Goal: Task Accomplishment & Management: Use online tool/utility

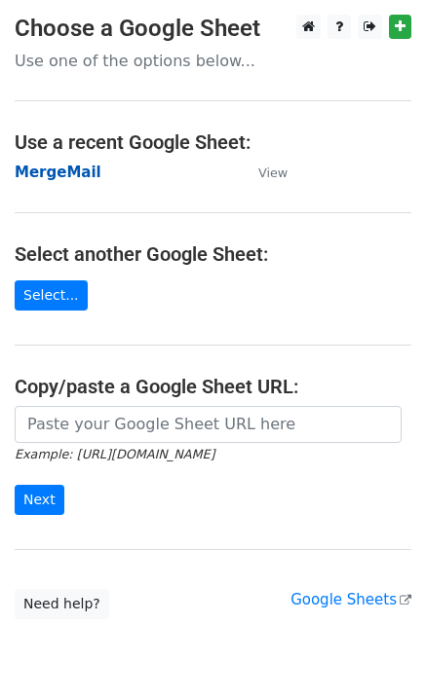
click at [71, 177] on strong "MergeMail" at bounding box center [58, 173] width 87 height 18
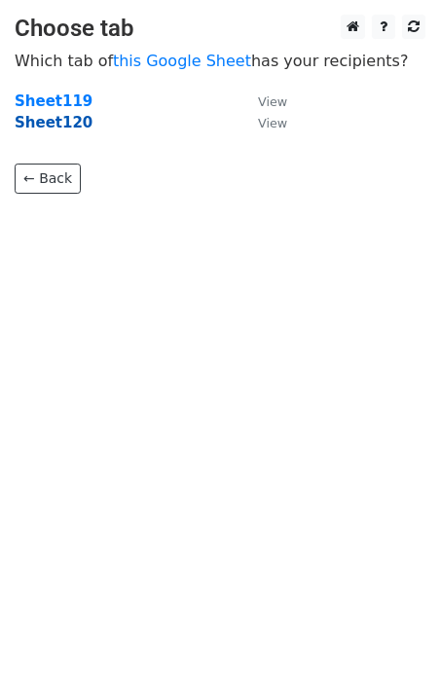
click at [72, 125] on strong "Sheet120" at bounding box center [54, 123] width 78 height 18
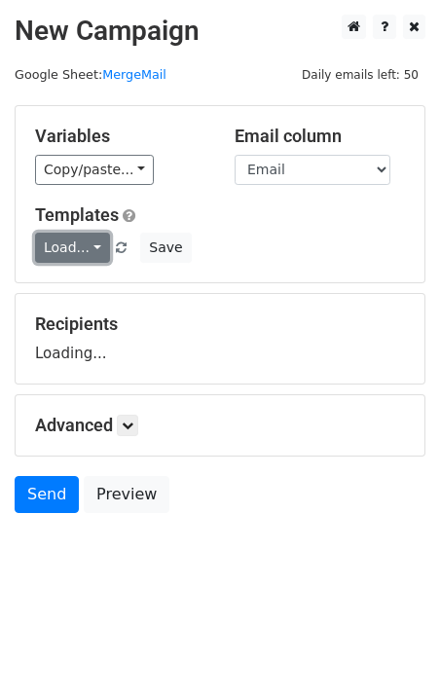
click at [70, 246] on link "Load..." at bounding box center [72, 248] width 75 height 30
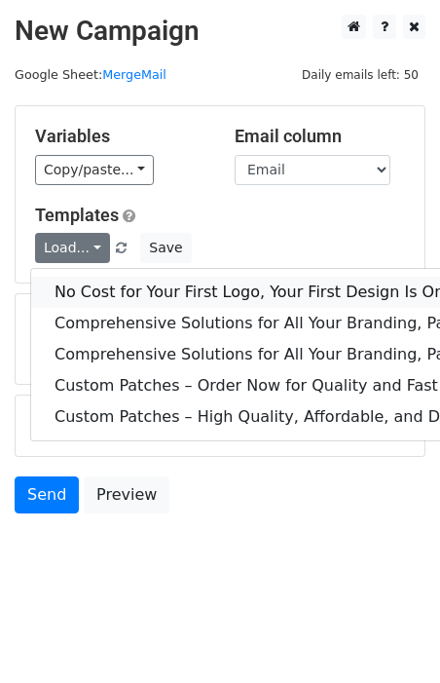
click at [116, 286] on link "No Cost for Your First Logo, Your First Design Is On Us!" at bounding box center [398, 292] width 734 height 31
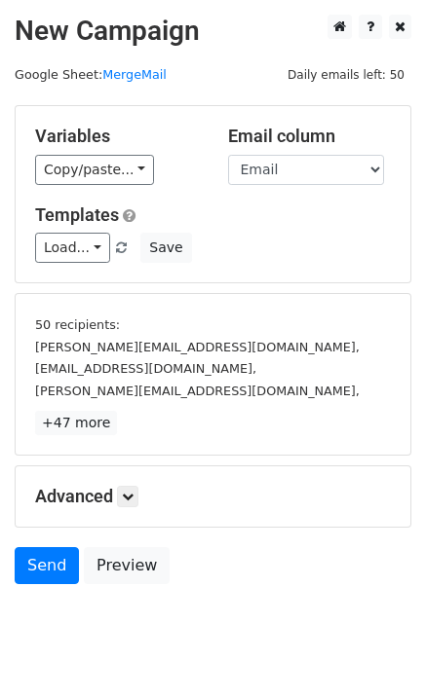
click at [70, 264] on div "Variables Copy/paste... {{Email}} Email column Email Templates Load... No Cost …" at bounding box center [213, 194] width 395 height 176
click at [72, 259] on link "Load..." at bounding box center [72, 248] width 75 height 30
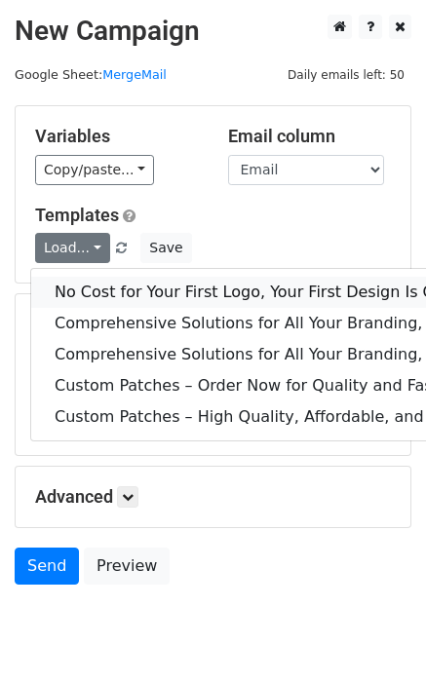
click at [121, 294] on link "No Cost for Your First Logo, Your First Design Is On Us!" at bounding box center [398, 292] width 734 height 31
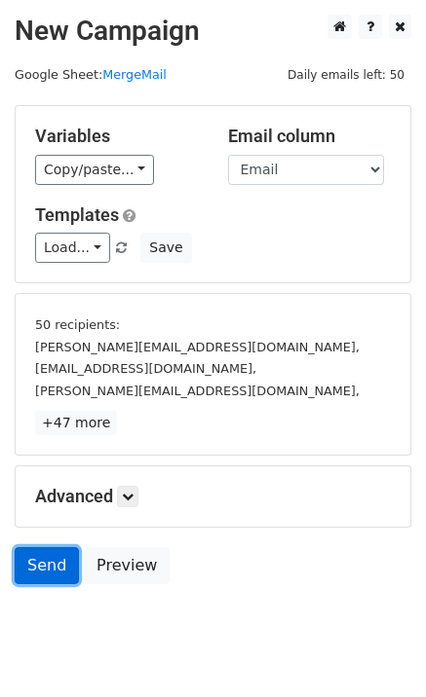
click at [34, 566] on link "Send" at bounding box center [47, 565] width 64 height 37
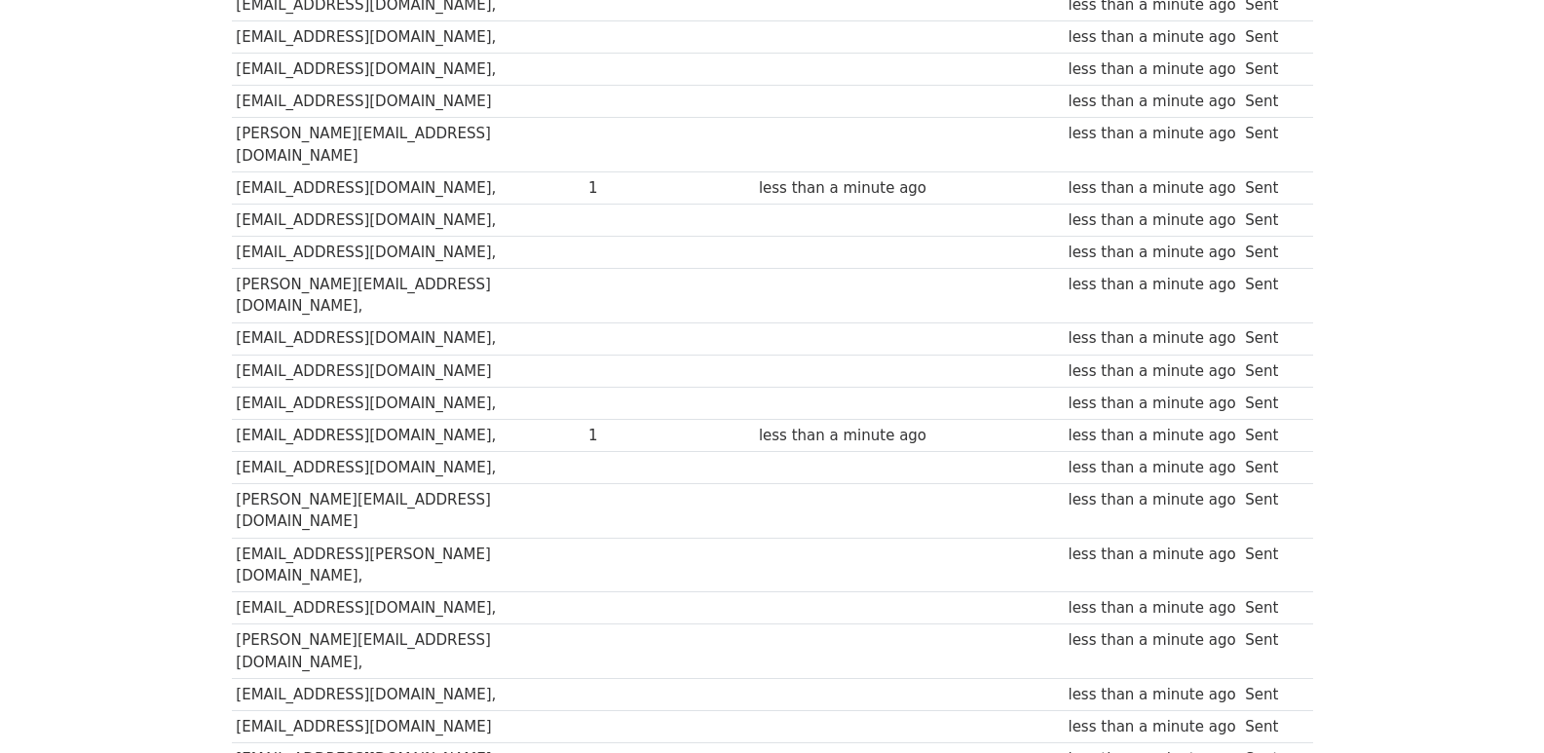
scroll to position [1356, 0]
